Goal: Task Accomplishment & Management: Manage account settings

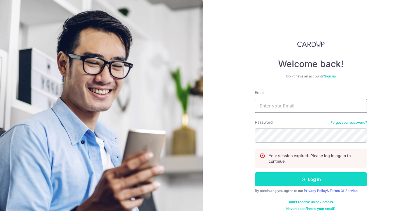
type input "[EMAIL_ADDRESS][DOMAIN_NAME]"
click at [324, 177] on button "Log in" at bounding box center [311, 179] width 112 height 14
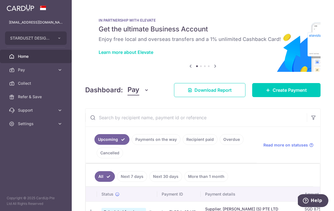
click at [154, 138] on link "Payments on the way" at bounding box center [156, 139] width 49 height 11
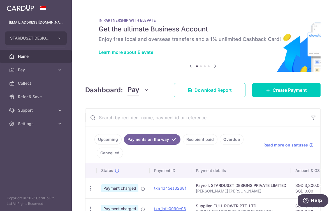
scroll to position [99, 0]
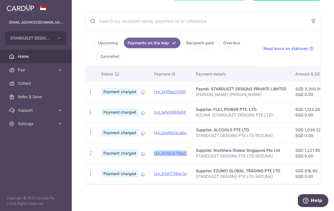
copy link "txn_4d16c87f8b0"
drag, startPoint x: 190, startPoint y: 150, endPoint x: 154, endPoint y: 151, distance: 36.1
click at [154, 151] on td "txn_4d16c87f8b0" at bounding box center [171, 153] width 42 height 20
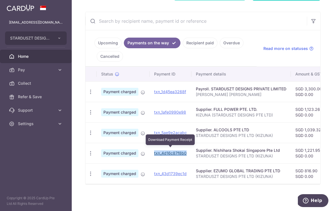
click at [181, 150] on link "txn_4d16c87f8b0" at bounding box center [170, 152] width 32 height 5
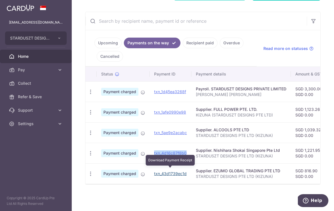
click at [174, 171] on link "txn_43d1739ec1d" at bounding box center [170, 173] width 32 height 5
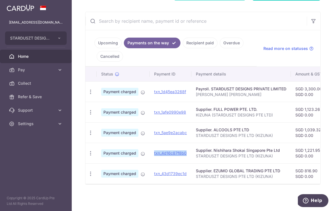
click at [109, 38] on link "Upcoming" at bounding box center [107, 43] width 27 height 11
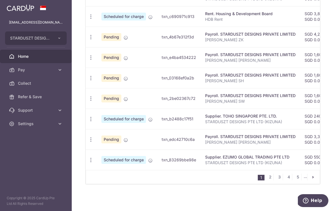
scroll to position [239, 0]
click at [88, 117] on icon "button" at bounding box center [91, 119] width 6 height 6
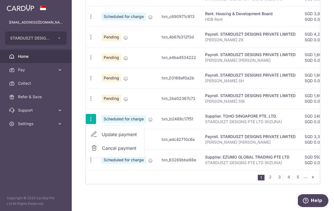
click at [104, 131] on span "Update payment" at bounding box center [121, 134] width 38 height 7
radio input "true"
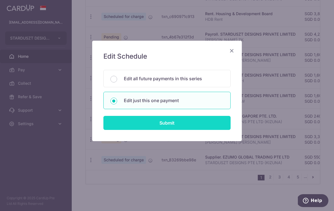
click at [153, 123] on input "Submit" at bounding box center [166, 123] width 127 height 14
radio input "true"
type input "240.24"
type input "0.00"
type input "30/09/2025"
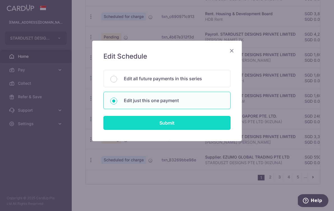
type input "STARDUSZT DESIGNS PTE LTD (KIZUNA)"
type input "BREC179"
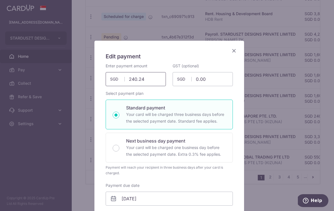
click at [140, 78] on input "240.24" at bounding box center [136, 79] width 60 height 14
paste input "405.49"
type input "405.49"
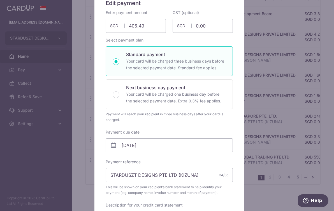
scroll to position [56, 0]
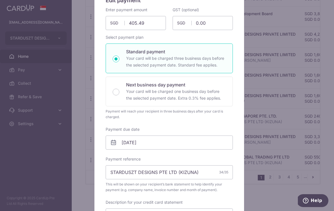
click at [110, 144] on icon at bounding box center [113, 142] width 7 height 7
click at [155, 141] on input "30/09/2025" at bounding box center [169, 142] width 127 height 14
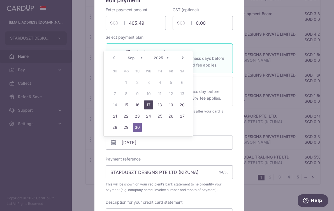
click at [151, 104] on link "17" at bounding box center [148, 104] width 9 height 9
type input "17/09/2025"
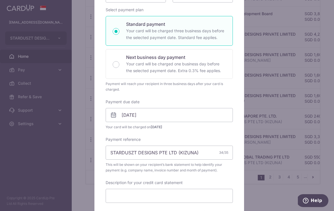
scroll to position [299, 0]
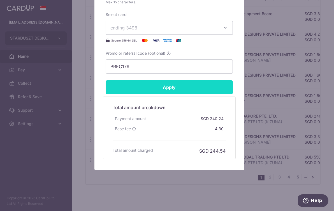
click at [180, 83] on input "Apply" at bounding box center [169, 87] width 127 height 14
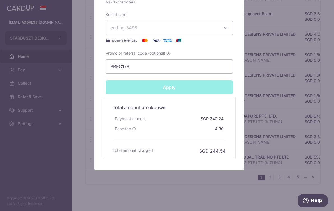
type input "Successfully Applied"
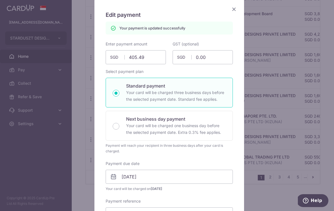
scroll to position [0, 0]
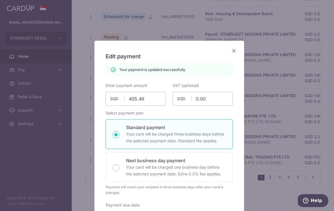
click at [230, 52] on icon "Close" at bounding box center [233, 50] width 7 height 7
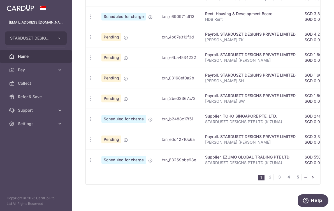
scroll to position [202, 0]
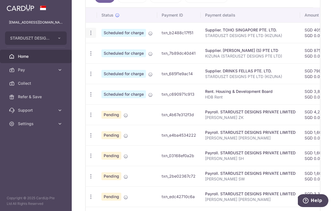
click at [91, 34] on icon "button" at bounding box center [91, 33] width 6 height 6
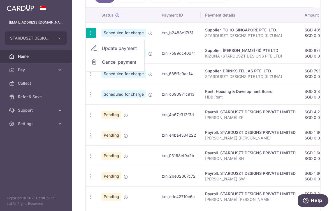
click at [106, 50] on span "Update payment" at bounding box center [121, 48] width 38 height 7
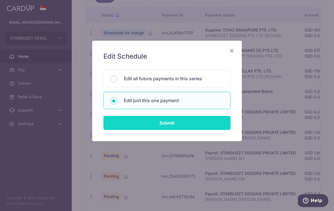
click at [174, 123] on input "Submit" at bounding box center [166, 123] width 127 height 14
radio input "true"
type input "405.49"
type input "0.00"
type input "[DATE]"
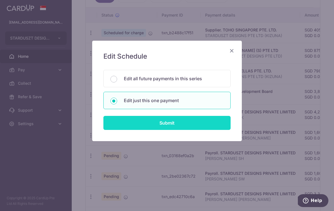
type input "STARDUSZT DESIGNS PTE LTD (KIZUNA)"
type input "BREC179"
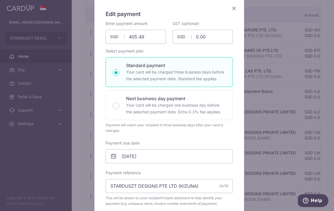
scroll to position [74, 0]
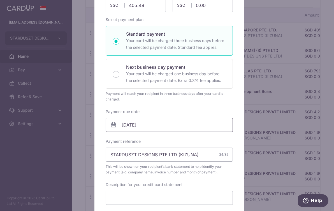
click at [145, 127] on input "17/09/2025" at bounding box center [169, 125] width 127 height 14
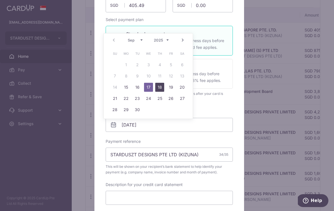
click at [157, 87] on link "18" at bounding box center [159, 87] width 9 height 9
type input "18/09/2025"
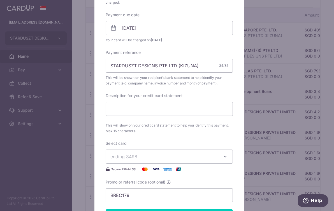
scroll to position [299, 0]
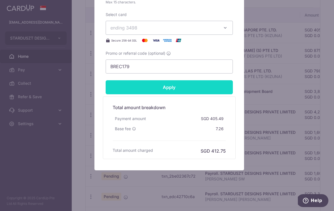
click at [190, 87] on input "Apply" at bounding box center [169, 87] width 127 height 14
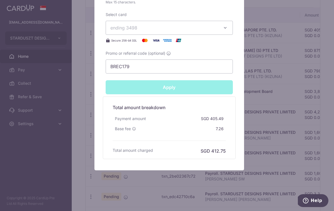
type input "Successfully Applied"
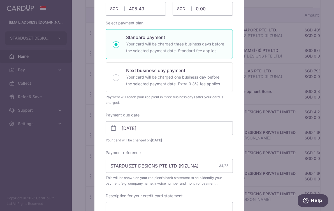
scroll to position [0, 0]
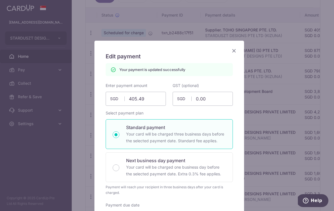
click at [230, 52] on icon "Close" at bounding box center [233, 50] width 7 height 7
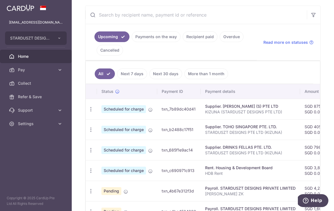
click at [147, 38] on link "Payments on the way" at bounding box center [156, 36] width 49 height 11
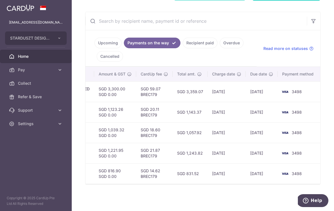
scroll to position [0, 197]
